Goal: Task Accomplishment & Management: Complete application form

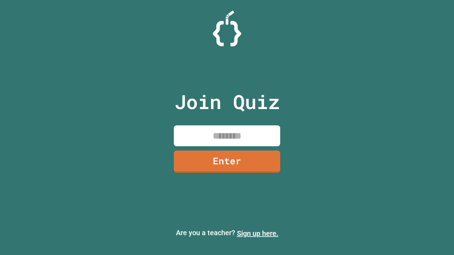
click at [257, 233] on link "Sign up here." at bounding box center [257, 233] width 41 height 9
